Goal: Download file/media

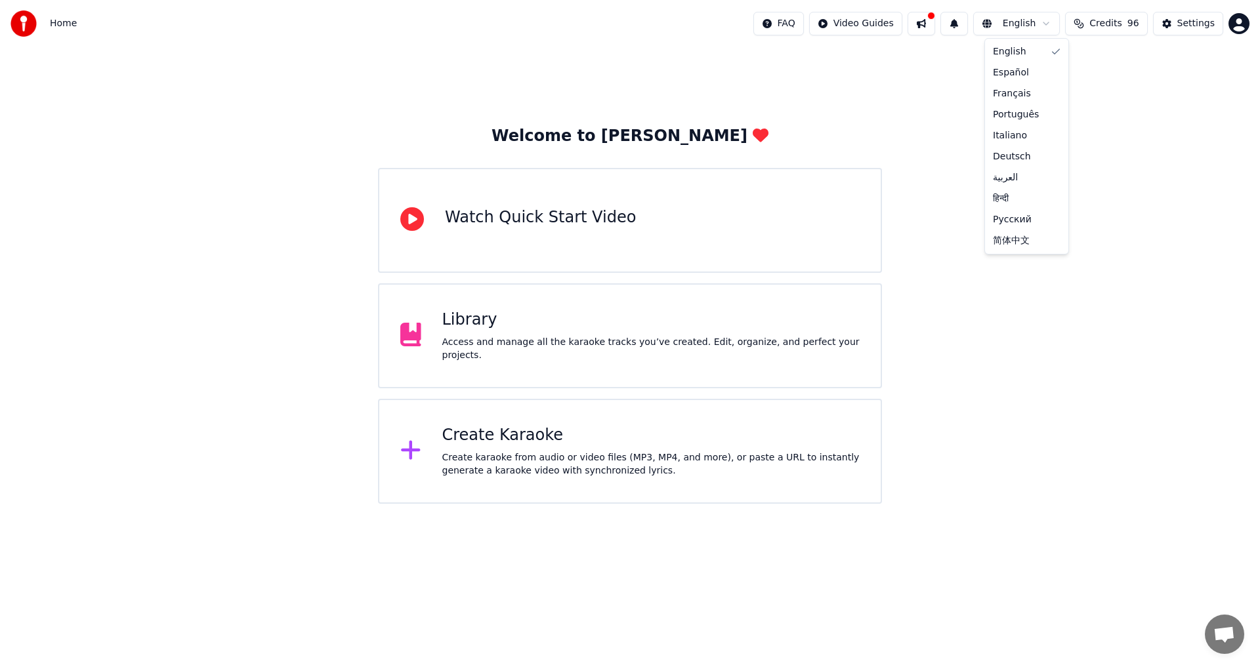
click at [1057, 21] on html "Home FAQ Video Guides English Credits 96 Settings Welcome to Youka Watch Quick …" at bounding box center [630, 252] width 1260 height 504
click at [1145, 145] on html "Home FAQ Video Guides English Credits 96 Settings Welcome to Youka Watch Quick …" at bounding box center [630, 252] width 1260 height 504
click at [503, 331] on div "Library" at bounding box center [651, 320] width 418 height 21
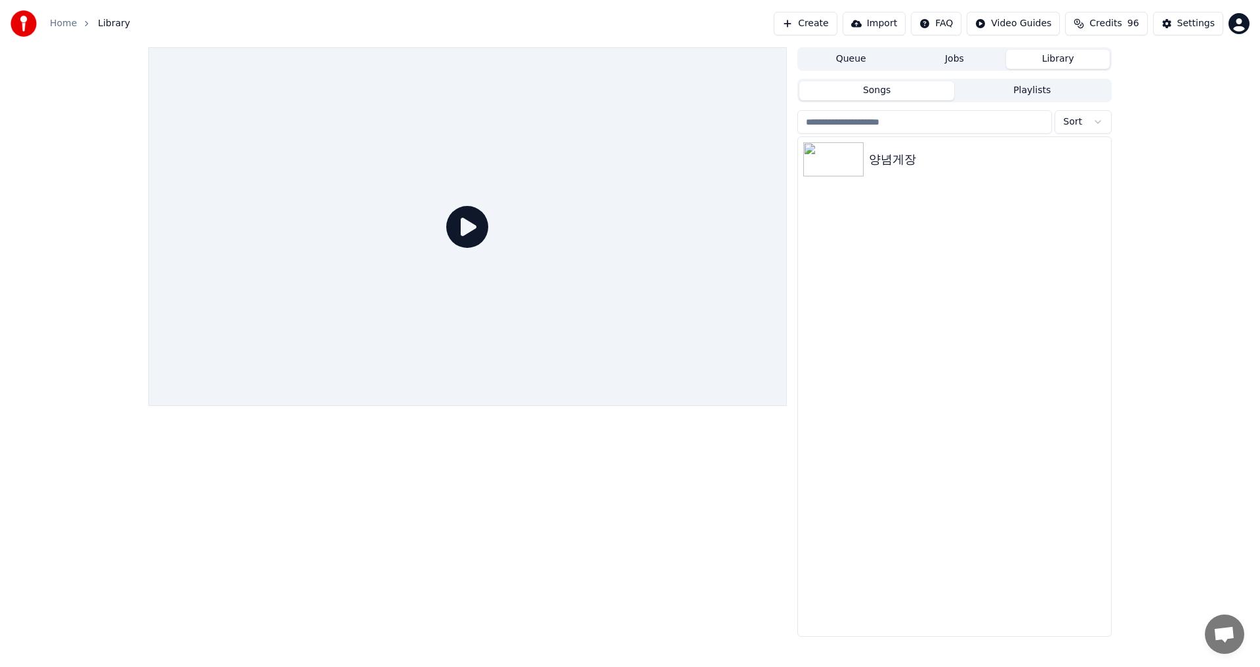
click at [877, 91] on button "Songs" at bounding box center [877, 90] width 156 height 19
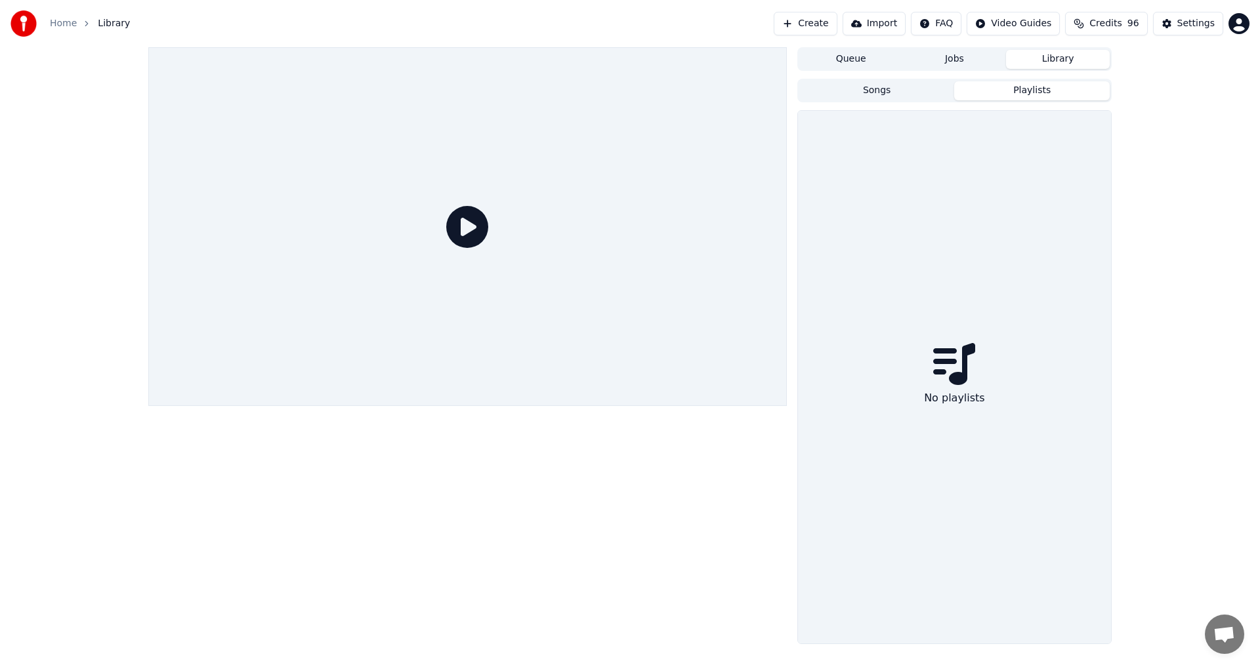
click at [1045, 93] on button "Playlists" at bounding box center [1032, 90] width 156 height 19
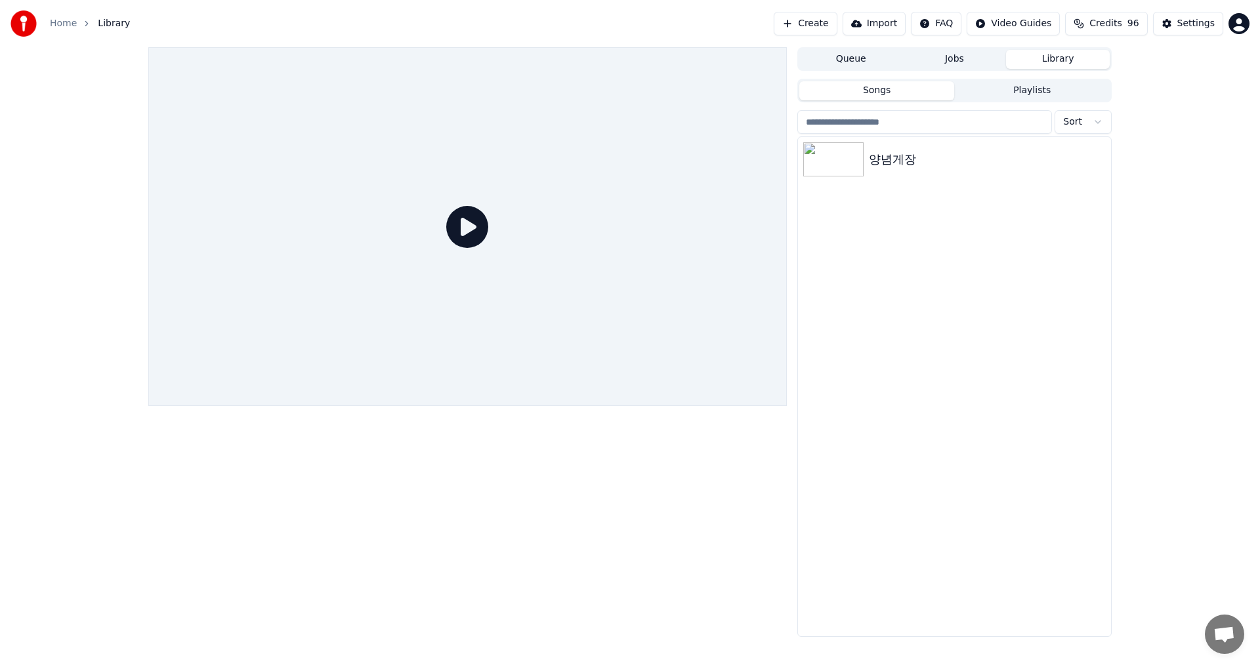
click at [877, 88] on button "Songs" at bounding box center [877, 90] width 156 height 19
click at [894, 162] on div "양념게장" at bounding box center [981, 159] width 224 height 18
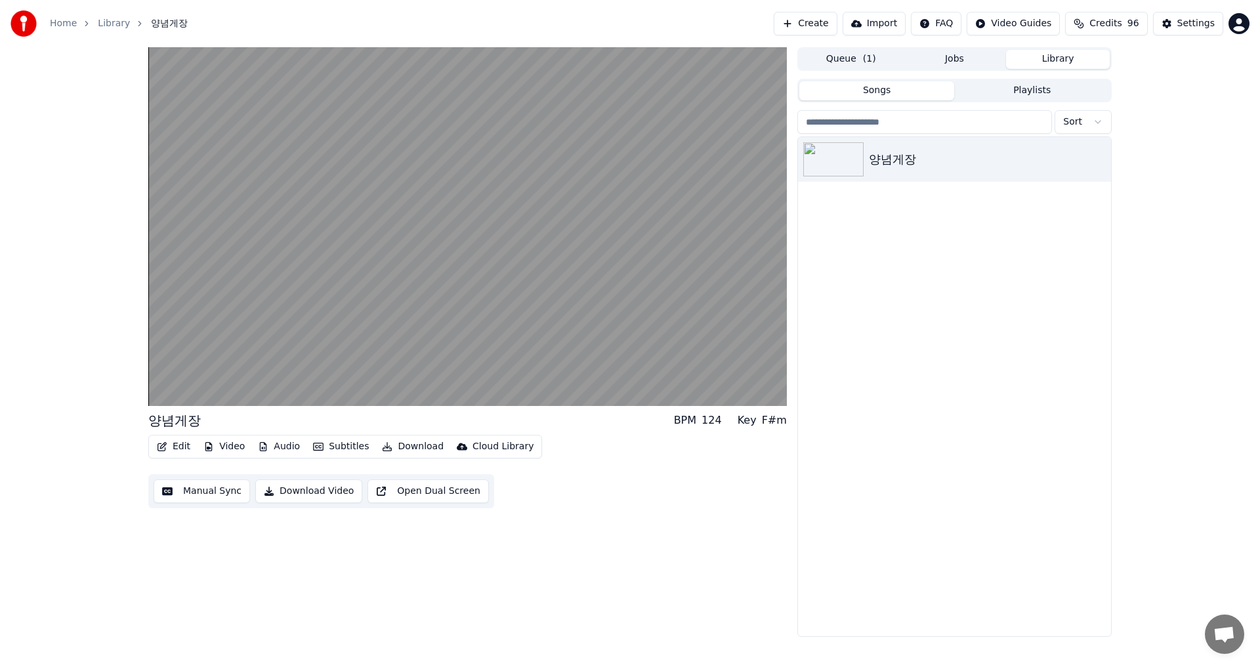
click at [414, 446] on button "Download" at bounding box center [413, 447] width 72 height 18
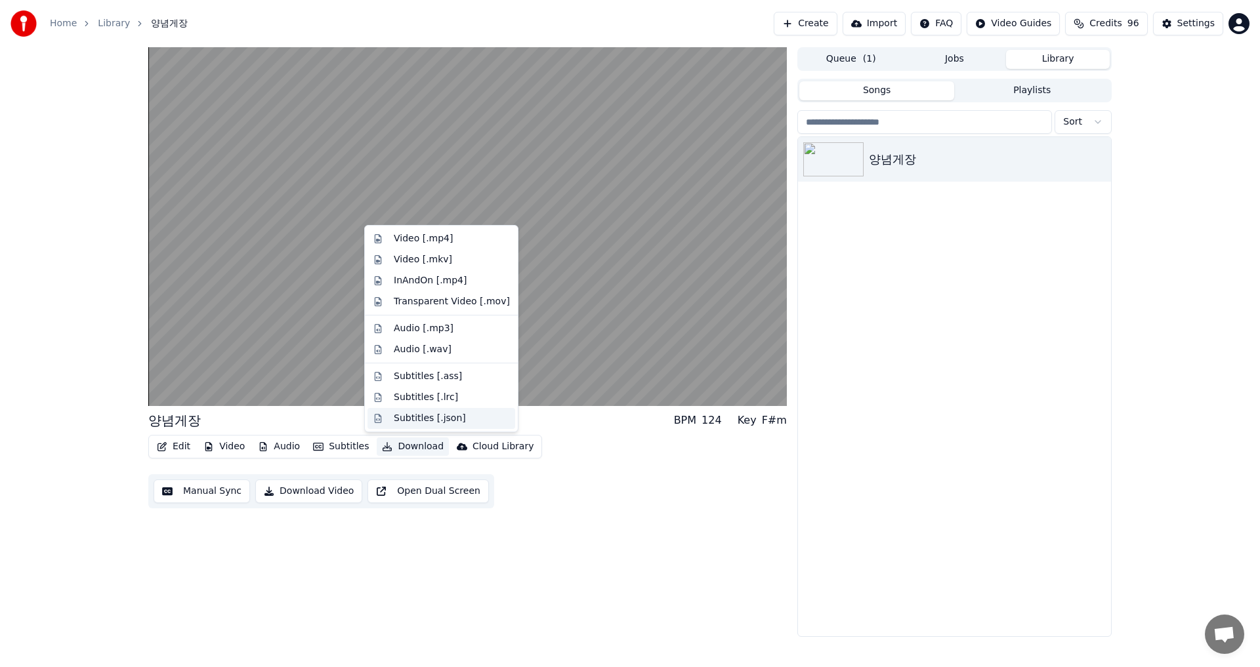
click at [413, 417] on div "Subtitles [.json]" at bounding box center [430, 418] width 72 height 13
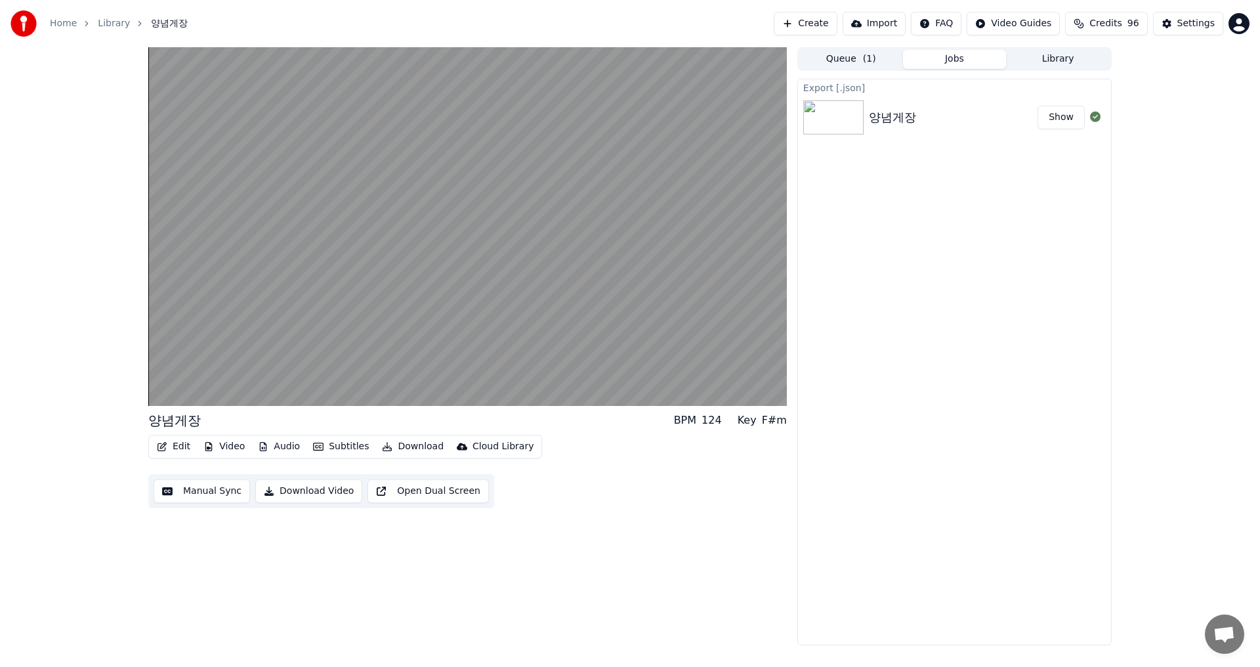
click at [1061, 116] on button "Show" at bounding box center [1061, 118] width 47 height 24
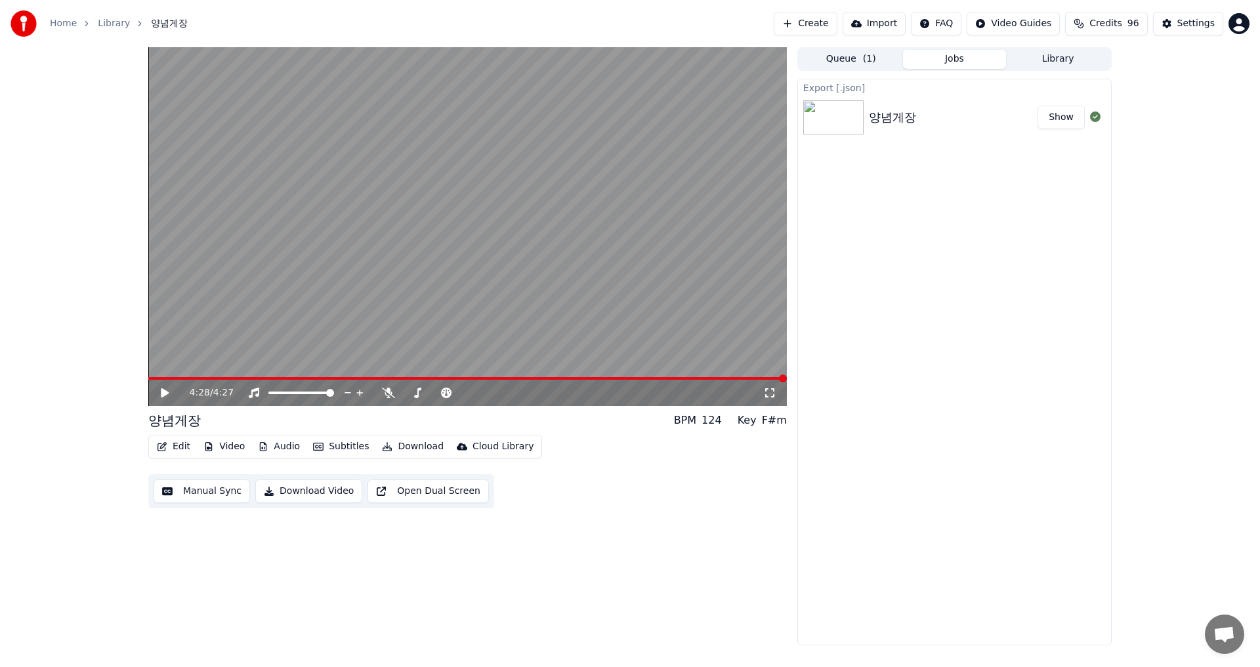
click at [1065, 119] on button "Show" at bounding box center [1061, 118] width 47 height 24
